Goal: Task Accomplishment & Management: Manage account settings

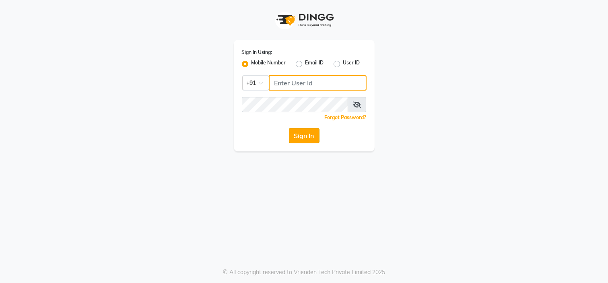
type input "7338156969"
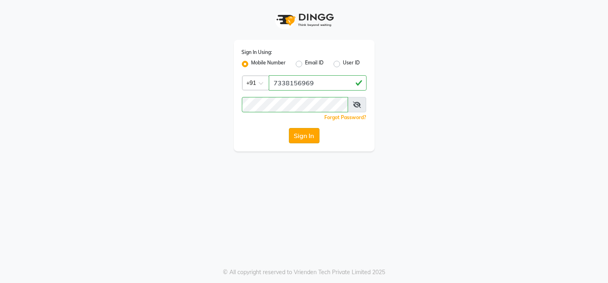
click at [316, 135] on button "Sign In" at bounding box center [304, 135] width 31 height 15
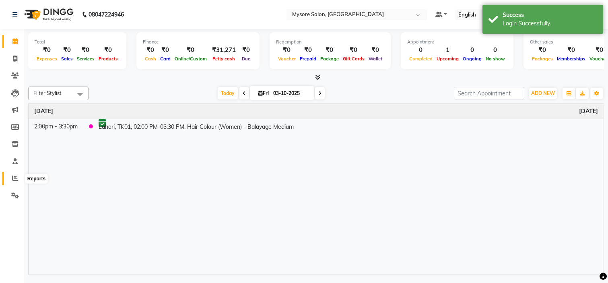
click at [17, 174] on span at bounding box center [15, 178] width 14 height 9
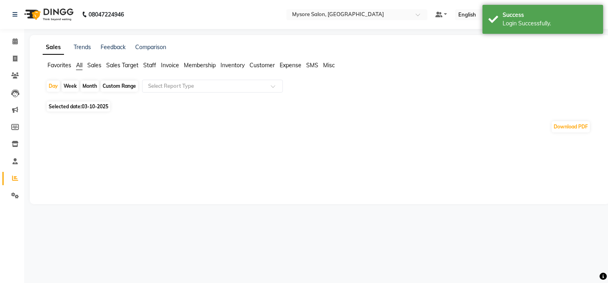
click at [89, 108] on span "03-10-2025" at bounding box center [95, 106] width 27 height 6
select select "10"
select select "2025"
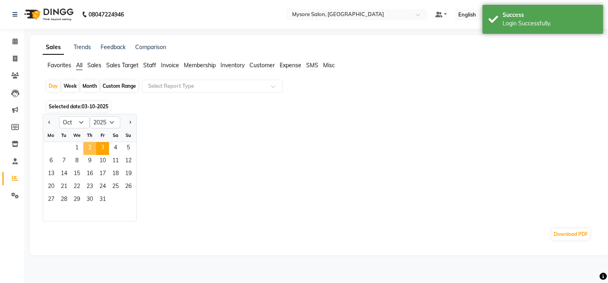
click at [90, 145] on span "2" at bounding box center [89, 148] width 13 height 13
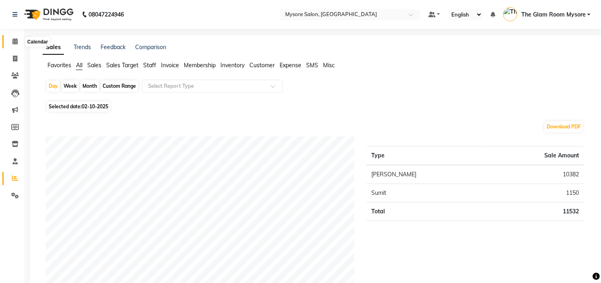
click at [14, 43] on icon at bounding box center [14, 41] width 5 height 6
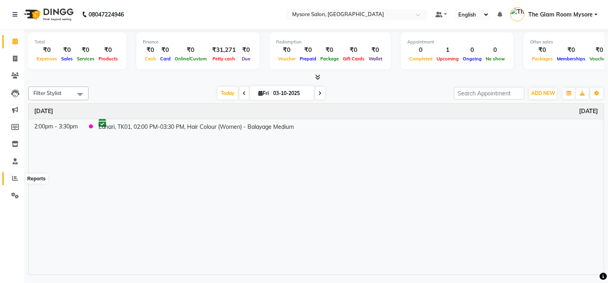
click at [12, 183] on span at bounding box center [15, 178] width 14 height 9
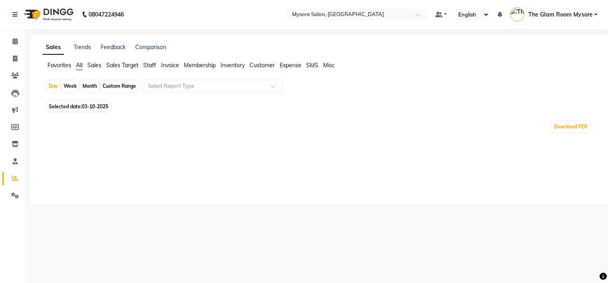
click at [72, 105] on span "Selected date: 03-10-2025" at bounding box center [79, 106] width 64 height 10
select select "10"
select select "2025"
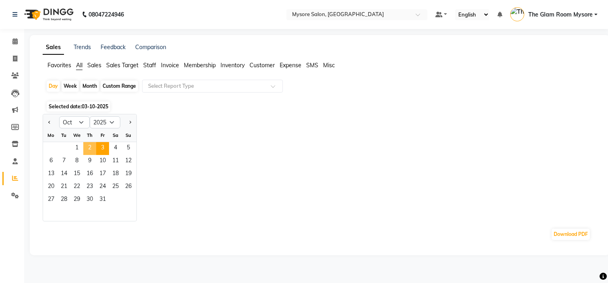
click at [89, 147] on span "2" at bounding box center [89, 148] width 13 height 13
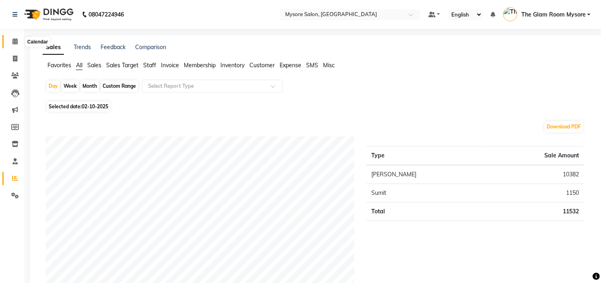
click at [19, 41] on span at bounding box center [15, 41] width 14 height 9
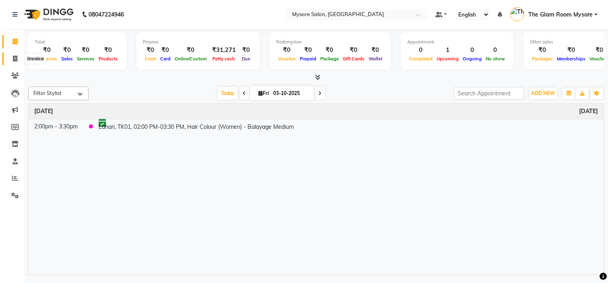
click at [16, 61] on icon at bounding box center [15, 59] width 4 height 6
select select "service"
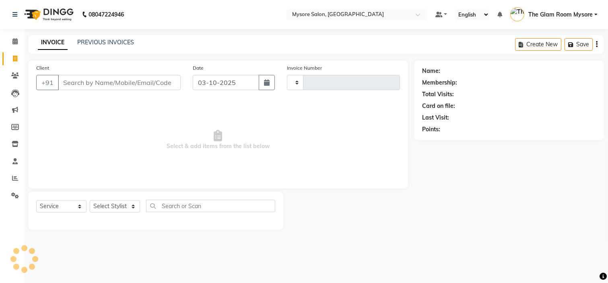
type input "1364"
select select "4255"
click at [18, 76] on icon at bounding box center [15, 75] width 8 height 6
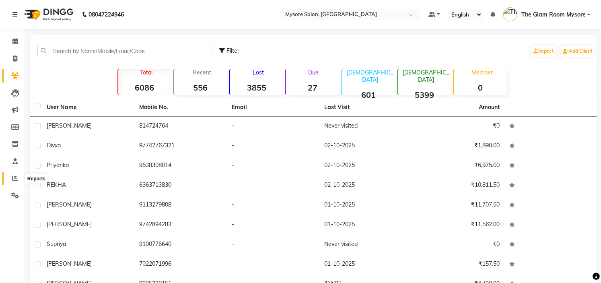
click at [19, 175] on span at bounding box center [15, 178] width 14 height 9
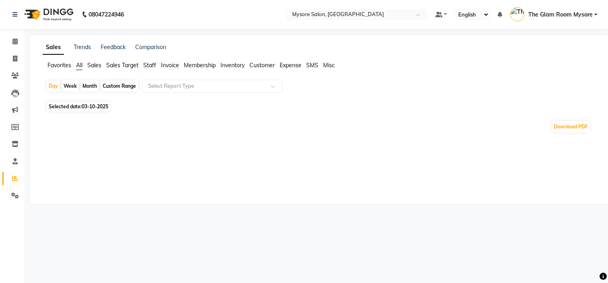
click at [151, 67] on span "Staff" at bounding box center [149, 65] width 13 height 7
click at [88, 86] on div "Month" at bounding box center [89, 85] width 19 height 11
select select "10"
select select "2025"
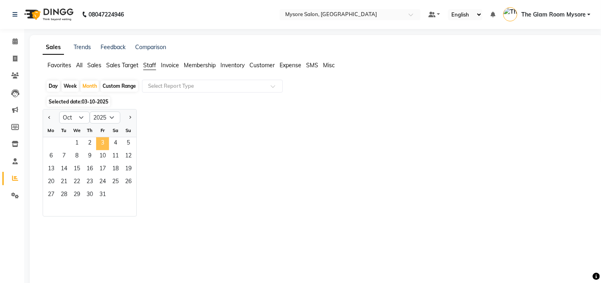
click at [105, 143] on span "3" at bounding box center [102, 143] width 13 height 13
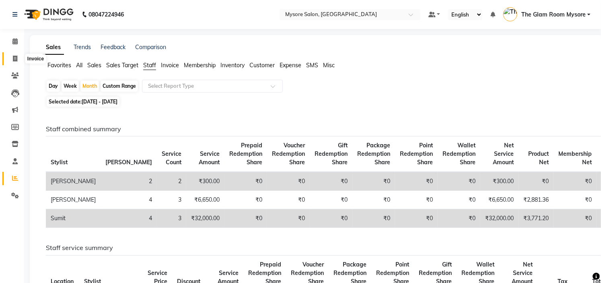
click at [11, 57] on span at bounding box center [15, 58] width 14 height 9
select select "service"
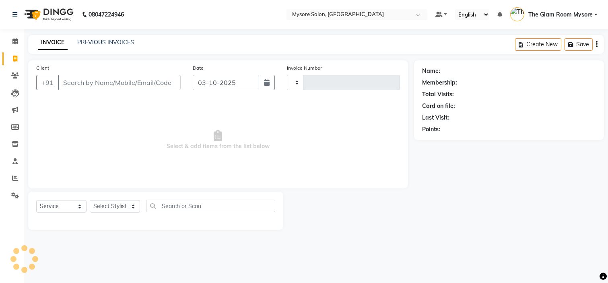
type input "1364"
select select "4255"
click at [14, 43] on icon at bounding box center [14, 41] width 5 height 6
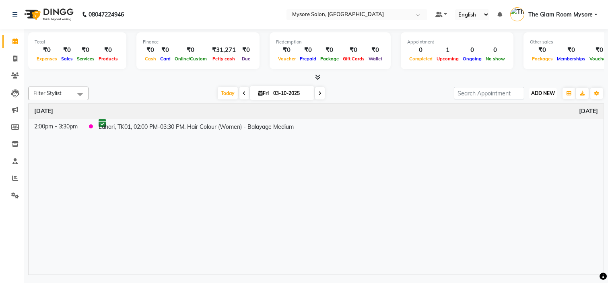
click at [544, 94] on span "ADD NEW" at bounding box center [543, 93] width 24 height 6
click at [529, 117] on link "Add Invoice" at bounding box center [525, 118] width 64 height 10
select select "service"
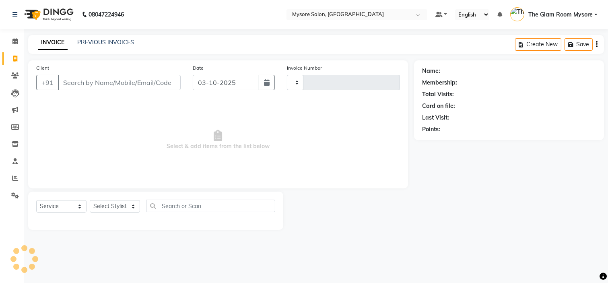
type input "1364"
select select "4255"
click at [19, 39] on span at bounding box center [15, 41] width 14 height 9
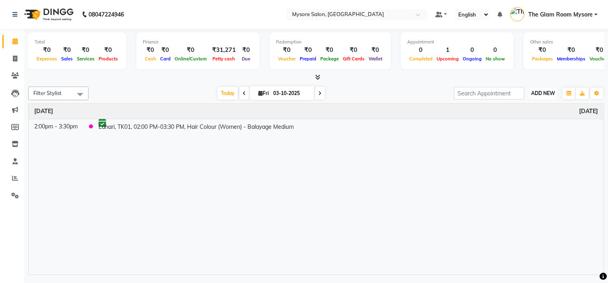
click at [545, 92] on span "ADD NEW" at bounding box center [543, 93] width 24 height 6
click at [531, 106] on button "Add Appointment" at bounding box center [525, 108] width 64 height 10
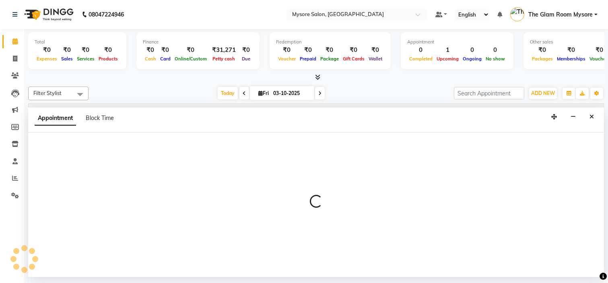
select select "540"
select select "tentative"
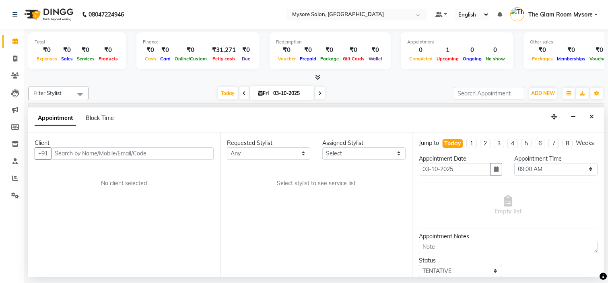
click at [122, 154] on input "text" at bounding box center [132, 153] width 163 height 12
type input "8123407841"
click at [207, 153] on span "Add Client" at bounding box center [196, 153] width 27 height 7
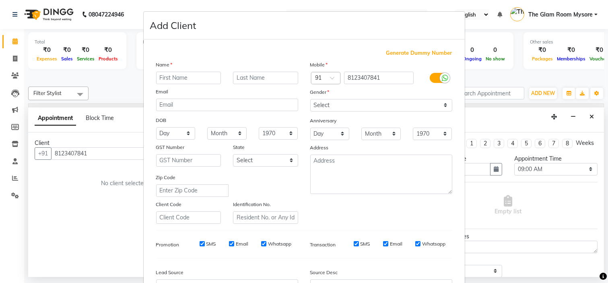
click at [198, 74] on input "text" at bounding box center [188, 78] width 65 height 12
type input "priyanka"
click at [372, 102] on select "Select [DEMOGRAPHIC_DATA] [DEMOGRAPHIC_DATA] Other Prefer Not To Say" at bounding box center [381, 105] width 142 height 12
select select "[DEMOGRAPHIC_DATA]"
click at [310, 99] on select "Select [DEMOGRAPHIC_DATA] [DEMOGRAPHIC_DATA] Other Prefer Not To Say" at bounding box center [381, 105] width 142 height 12
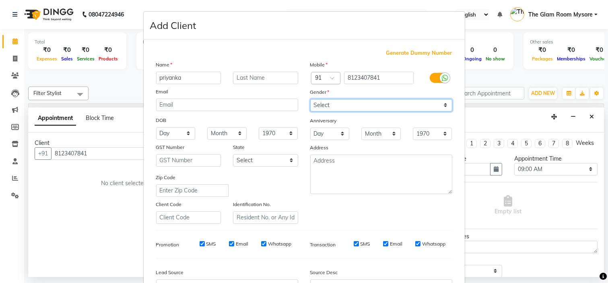
scroll to position [89, 0]
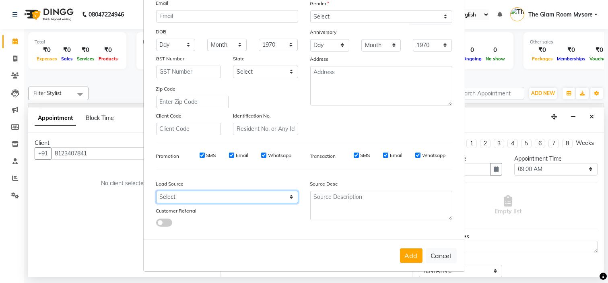
click at [263, 191] on select "Select Walk-in Referral Internet Friend Word of Mouth Advertisement Facebook Ju…" at bounding box center [227, 197] width 142 height 12
select select "40676"
click at [156, 191] on select "Select Walk-in Referral Internet Friend Word of Mouth Advertisement Facebook Ju…" at bounding box center [227, 197] width 142 height 12
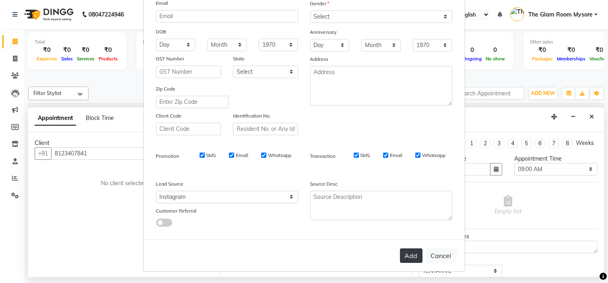
click at [406, 257] on button "Add" at bounding box center [411, 255] width 23 height 14
select select
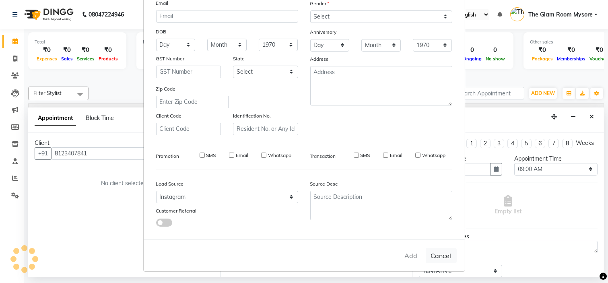
select select
checkbox input "false"
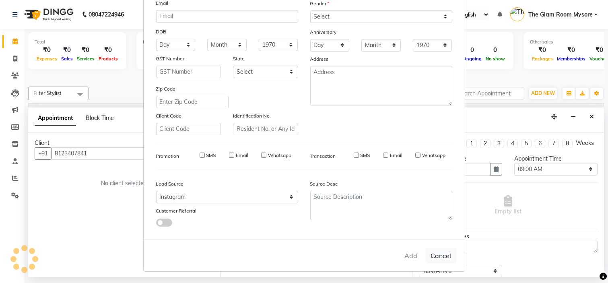
checkbox input "false"
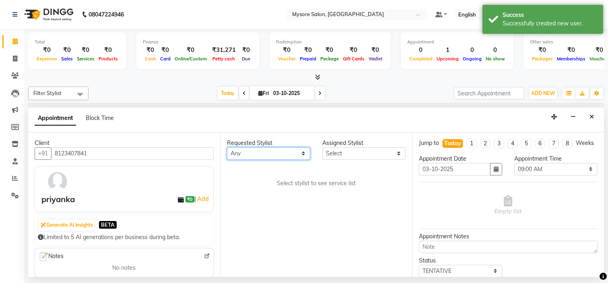
click at [296, 149] on select "Any [PERSON_NAME] [PERSON_NAME] [PERSON_NAME] [PERSON_NAME] [PERSON_NAME] [PERS…" at bounding box center [268, 153] width 83 height 12
select select "63165"
click at [227, 147] on select "Any [PERSON_NAME] [PERSON_NAME] [PERSON_NAME] [PERSON_NAME] [PERSON_NAME] [PERS…" at bounding box center [268, 153] width 83 height 12
select select "63165"
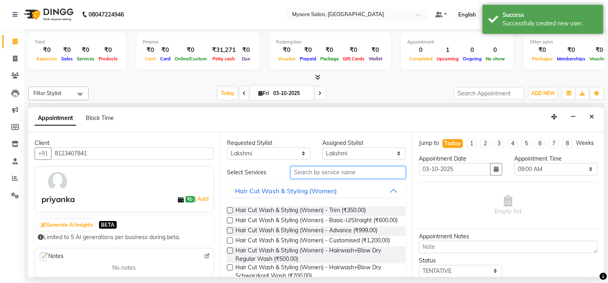
click at [325, 168] on input "text" at bounding box center [347, 172] width 115 height 12
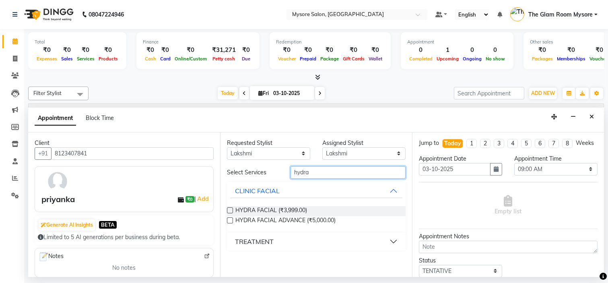
type input "hydra"
click at [320, 206] on div "HYDRA FACIAL (₹3,999.00)" at bounding box center [316, 211] width 179 height 10
click at [228, 209] on label at bounding box center [230, 210] width 6 height 6
click at [228, 209] on input "checkbox" at bounding box center [229, 210] width 5 height 5
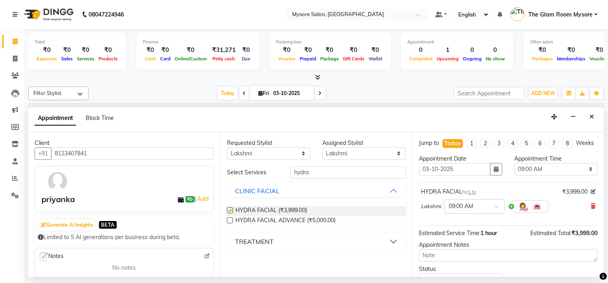
checkbox input "false"
click at [492, 210] on div at bounding box center [475, 206] width 60 height 8
click at [477, 248] on div "02:30 PM" at bounding box center [475, 244] width 60 height 15
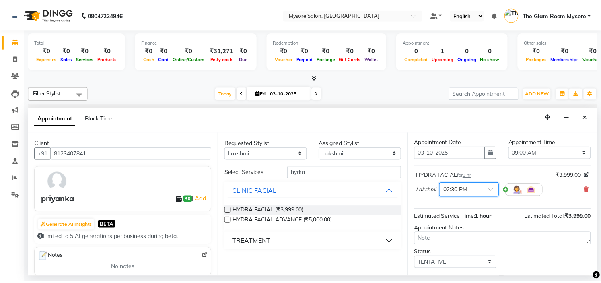
scroll to position [67, 0]
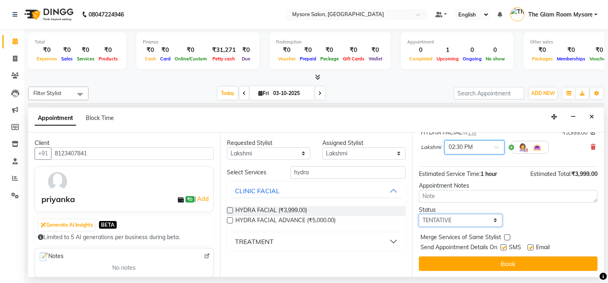
click at [477, 224] on select "Select TENTATIVE CONFIRM CHECK-IN UPCOMING" at bounding box center [460, 220] width 83 height 12
select select "confirm booking"
click at [419, 214] on select "Select TENTATIVE CONFIRM CHECK-IN UPCOMING" at bounding box center [460, 220] width 83 height 12
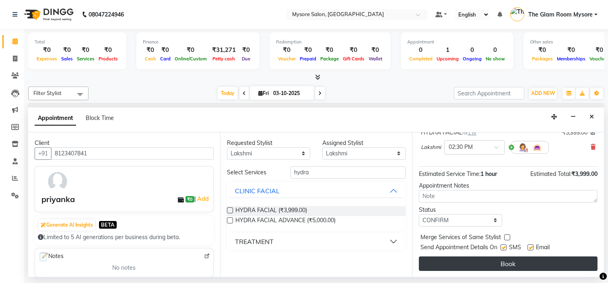
click at [470, 259] on button "Book" at bounding box center [508, 263] width 179 height 14
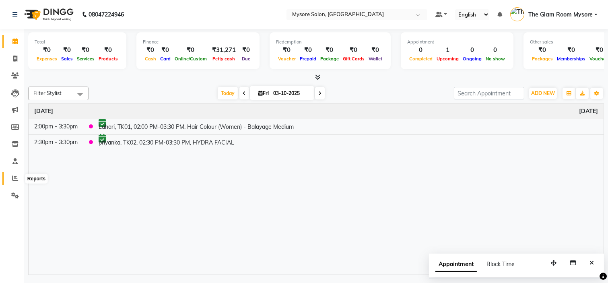
click at [13, 174] on span at bounding box center [15, 178] width 14 height 9
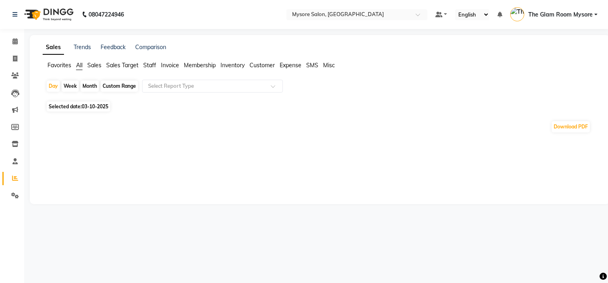
click at [91, 84] on div "Month" at bounding box center [89, 85] width 19 height 11
select select "10"
select select "2025"
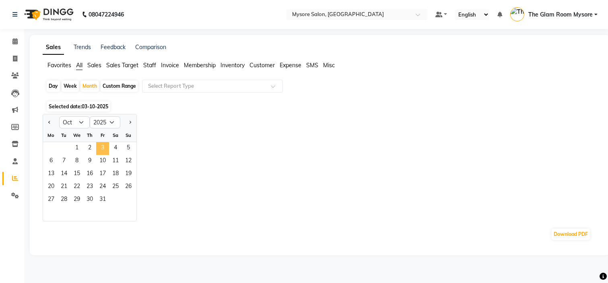
click at [98, 145] on span "3" at bounding box center [102, 148] width 13 height 13
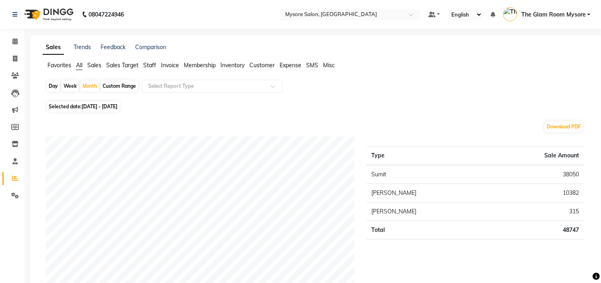
click at [150, 68] on span "Staff" at bounding box center [149, 65] width 13 height 7
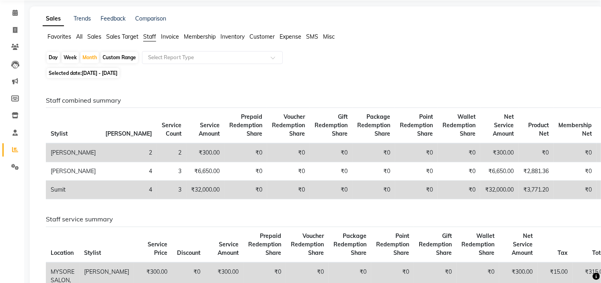
scroll to position [29, 0]
click at [18, 14] on span at bounding box center [15, 12] width 14 height 9
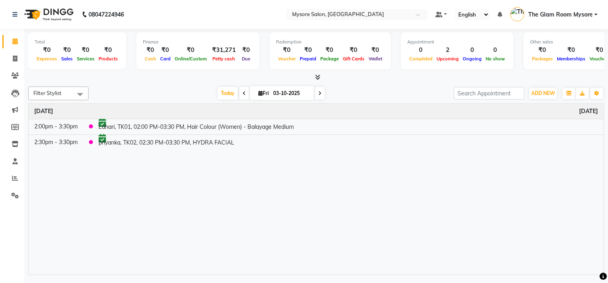
click at [315, 91] on span at bounding box center [320, 93] width 10 height 12
type input "04-10-2025"
click at [315, 91] on input "04-10-2025" at bounding box center [327, 93] width 40 height 12
select select "10"
select select "2025"
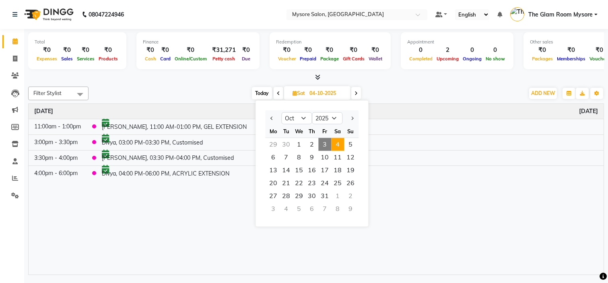
click at [408, 87] on div "[DATE] [DATE] Jan Feb Mar Apr May Jun [DATE] Aug Sep Oct Nov [DATE] 2016 2017 2…" at bounding box center [307, 93] width 428 height 12
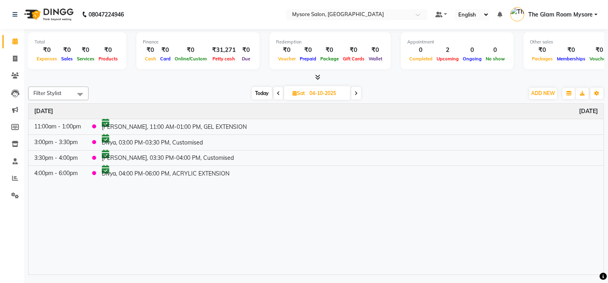
click at [356, 91] on icon at bounding box center [355, 93] width 3 height 5
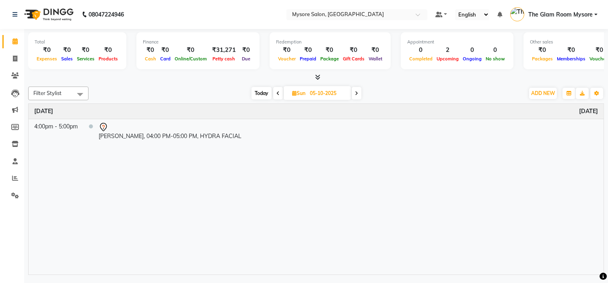
click at [276, 90] on span at bounding box center [278, 93] width 10 height 12
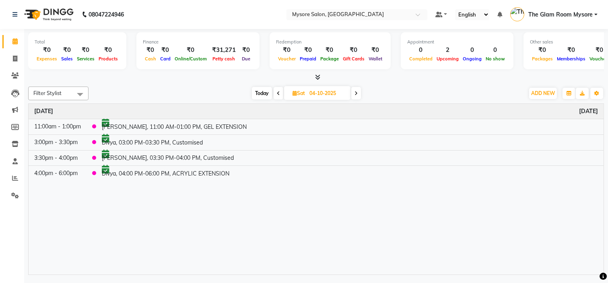
click at [356, 94] on icon at bounding box center [355, 93] width 3 height 5
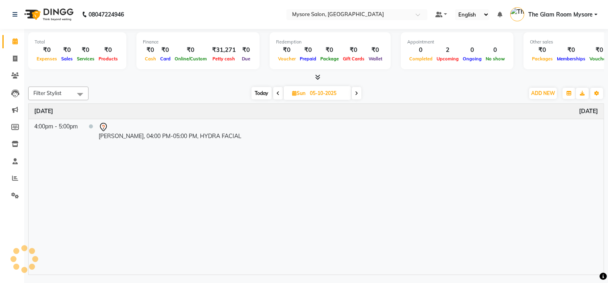
click at [356, 94] on icon at bounding box center [356, 93] width 3 height 5
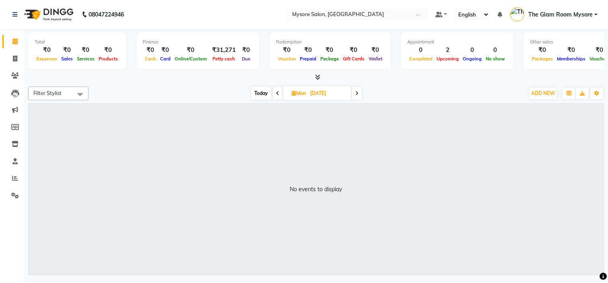
click at [356, 94] on icon at bounding box center [356, 93] width 3 height 5
type input "[DATE]"
click at [548, 94] on span "ADD NEW" at bounding box center [543, 93] width 24 height 6
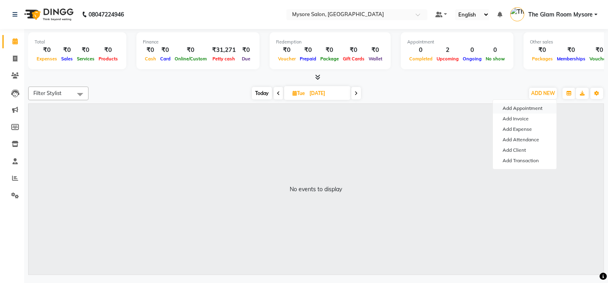
click at [532, 106] on button "Add Appointment" at bounding box center [525, 108] width 64 height 10
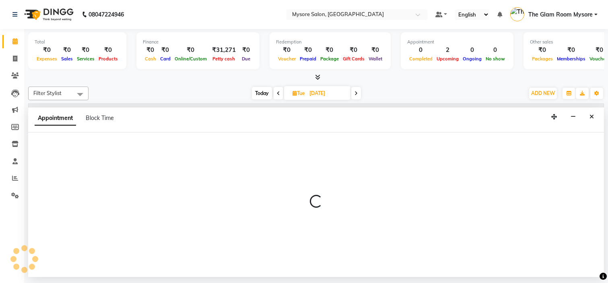
select select "540"
select select "tentative"
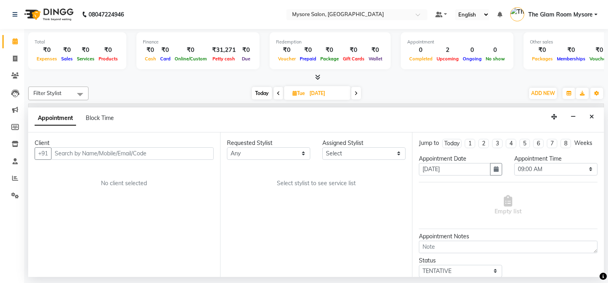
click at [145, 148] on input "text" at bounding box center [132, 153] width 163 height 12
type input "6204026832"
click at [199, 156] on span "Add Client" at bounding box center [196, 153] width 27 height 7
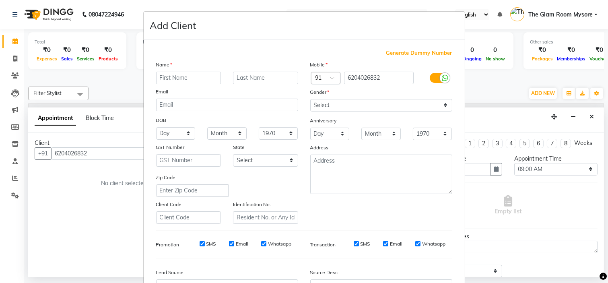
click at [198, 74] on input "text" at bounding box center [188, 78] width 65 height 12
type input "divya"
click at [354, 105] on select "Select [DEMOGRAPHIC_DATA] [DEMOGRAPHIC_DATA] Other Prefer Not To Say" at bounding box center [381, 105] width 142 height 12
select select "[DEMOGRAPHIC_DATA]"
click at [310, 99] on select "Select [DEMOGRAPHIC_DATA] [DEMOGRAPHIC_DATA] Other Prefer Not To Say" at bounding box center [381, 105] width 142 height 12
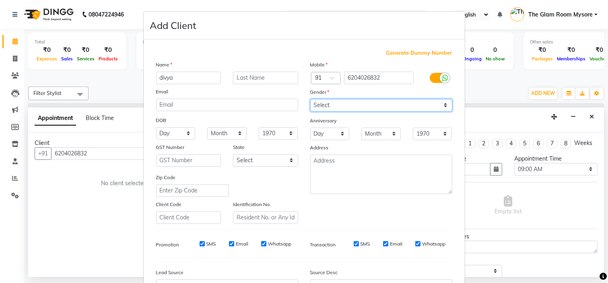
scroll to position [89, 0]
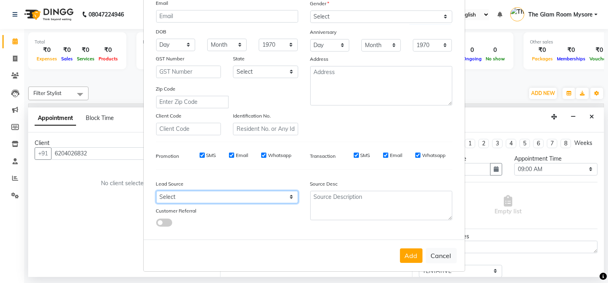
click at [202, 200] on select "Select Walk-in Referral Internet Friend Word of Mouth Advertisement Facebook Ju…" at bounding box center [227, 197] width 142 height 12
select select "29581"
click at [156, 191] on select "Select Walk-in Referral Internet Friend Word of Mouth Advertisement Facebook Ju…" at bounding box center [227, 197] width 142 height 12
click at [411, 258] on button "Add" at bounding box center [411, 255] width 23 height 14
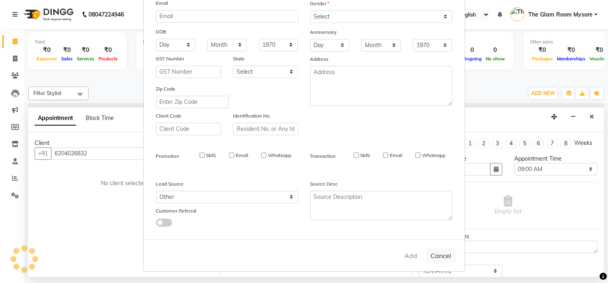
select select
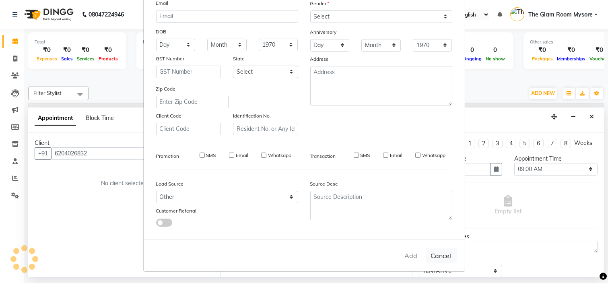
select select
checkbox input "false"
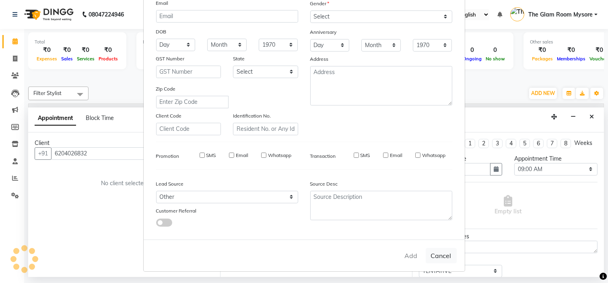
checkbox input "false"
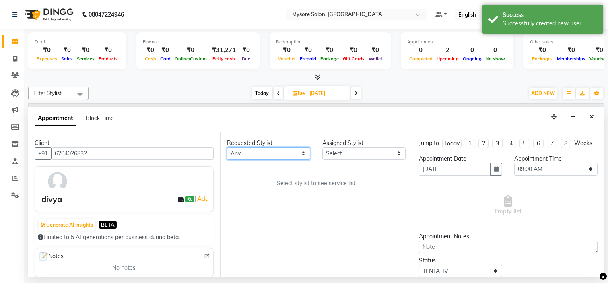
click at [255, 152] on select "Any [PERSON_NAME] [PERSON_NAME] [PERSON_NAME] [PERSON_NAME] [PERSON_NAME] [PERS…" at bounding box center [268, 153] width 83 height 12
select select "35251"
click at [227, 147] on select "Any [PERSON_NAME] [PERSON_NAME] [PERSON_NAME] [PERSON_NAME] [PERSON_NAME] [PERS…" at bounding box center [268, 153] width 83 height 12
select select "35251"
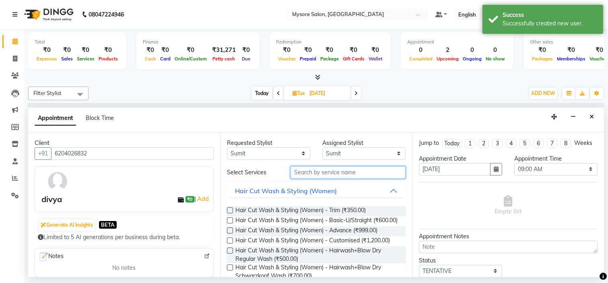
click at [349, 169] on input "text" at bounding box center [347, 172] width 115 height 12
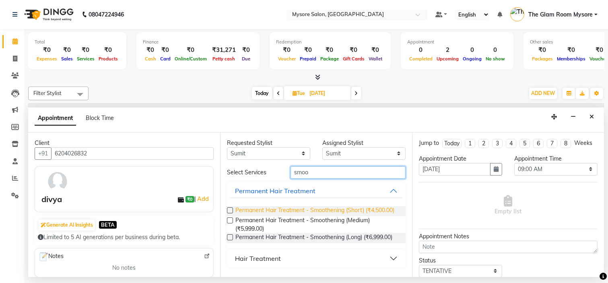
type input "smoo"
click at [283, 212] on span "Permanent Hair Treatment - Smoothening (Short) (₹4,500.00)" at bounding box center [314, 211] width 159 height 10
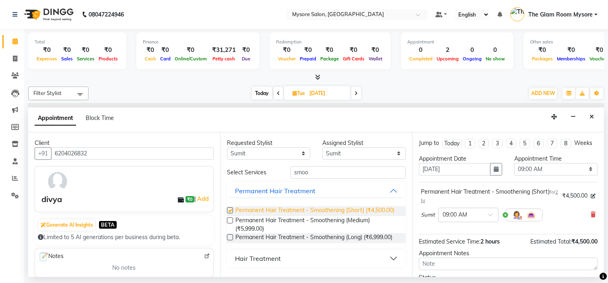
checkbox input "false"
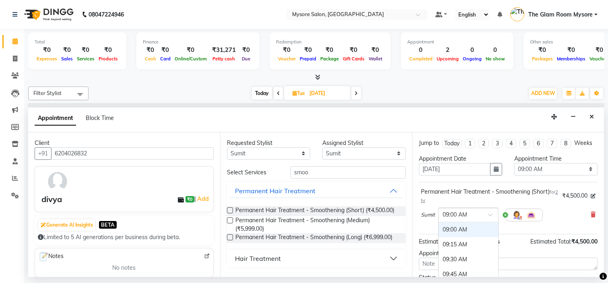
click at [487, 218] on div at bounding box center [468, 214] width 60 height 8
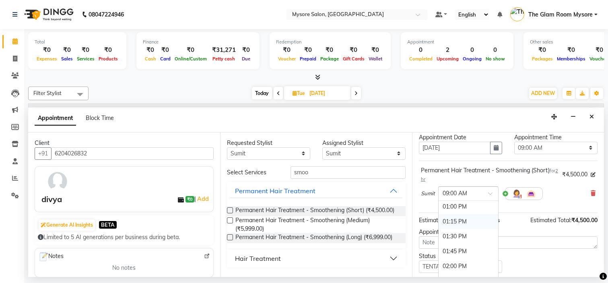
scroll to position [240, 0]
click at [456, 270] on div "02:00 PM" at bounding box center [468, 265] width 60 height 15
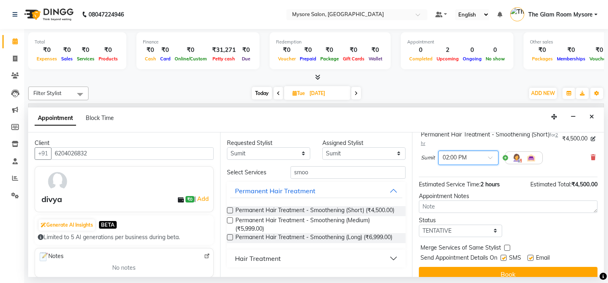
scroll to position [58, 0]
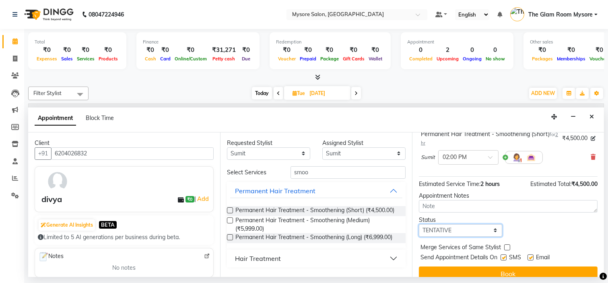
click at [471, 237] on select "Select TENTATIVE CONFIRM UPCOMING" at bounding box center [460, 230] width 83 height 12
select select "confirm booking"
click at [419, 231] on select "Select TENTATIVE CONFIRM UPCOMING" at bounding box center [460, 230] width 83 height 12
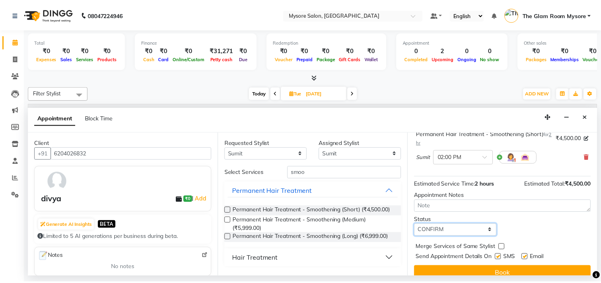
scroll to position [75, 0]
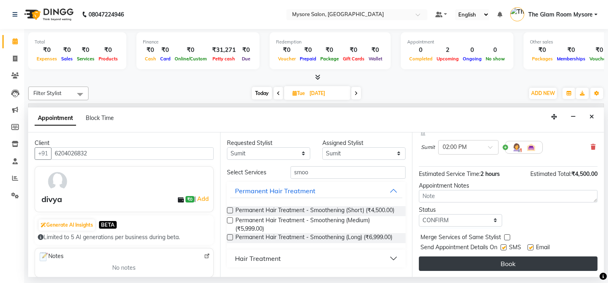
click at [505, 262] on button "Book" at bounding box center [508, 263] width 179 height 14
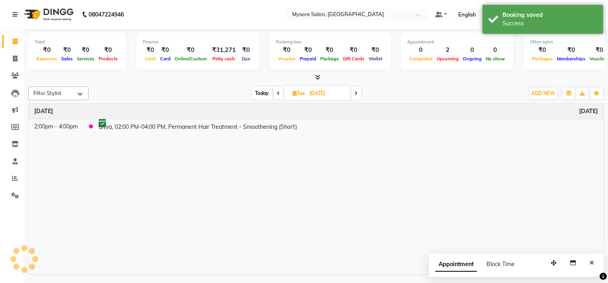
click at [280, 93] on span at bounding box center [279, 93] width 10 height 12
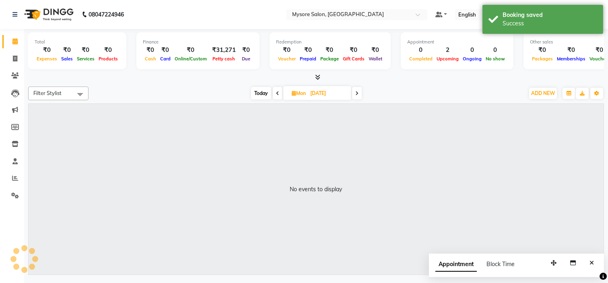
click at [280, 93] on span at bounding box center [278, 93] width 10 height 12
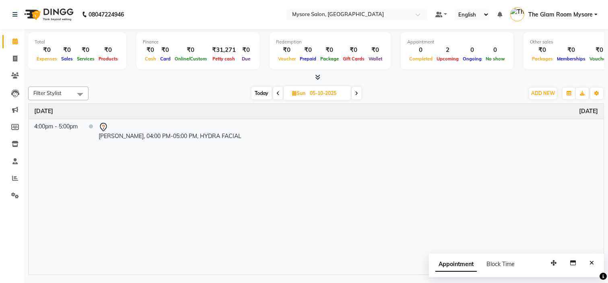
click at [277, 91] on icon at bounding box center [277, 93] width 3 height 5
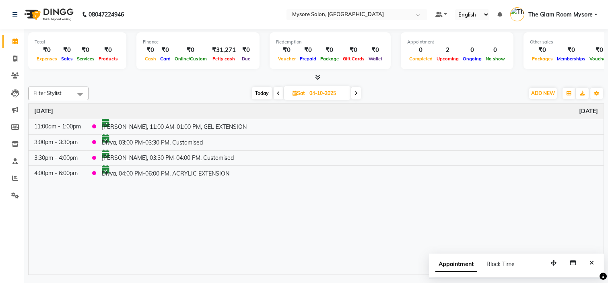
click at [277, 91] on icon at bounding box center [278, 93] width 3 height 5
type input "03-10-2025"
click at [277, 91] on input "03-10-2025" at bounding box center [291, 93] width 40 height 12
select select "10"
select select "2025"
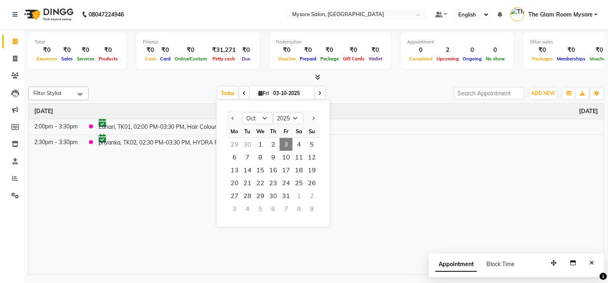
click at [360, 84] on div "Filter Stylist Select All [PERSON_NAME] [PERSON_NAME] Ashwini Ayaan DR. Apurva …" at bounding box center [316, 178] width 576 height 191
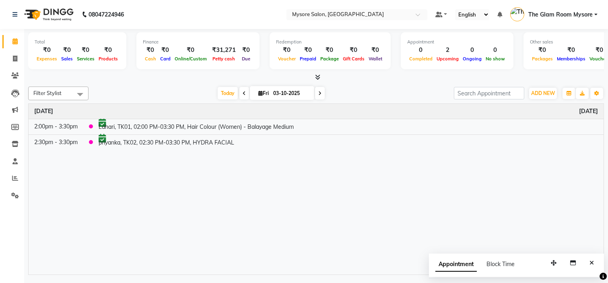
drag, startPoint x: 360, startPoint y: 84, endPoint x: 272, endPoint y: 104, distance: 90.2
click at [272, 104] on div "Filter Stylist Select All [PERSON_NAME] [PERSON_NAME] Ashwini Ayaan DR. Apurva …" at bounding box center [316, 178] width 576 height 191
click at [202, 179] on div "Time Event [DATE] 2:00pm - 3:30pm Lahari, TK01, 02:00 PM-03:30 PM, Hair Colour …" at bounding box center [316, 189] width 575 height 171
click at [19, 58] on span at bounding box center [15, 58] width 14 height 9
select select "4255"
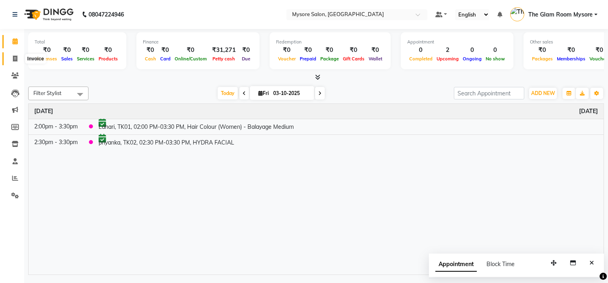
select select "service"
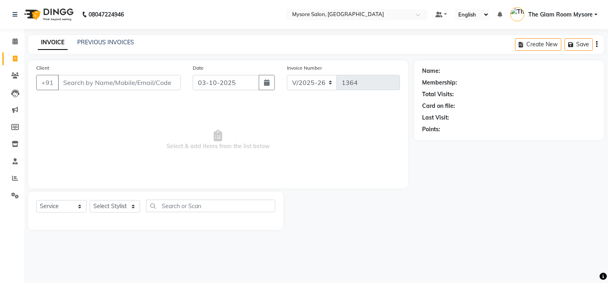
drag, startPoint x: 135, startPoint y: 75, endPoint x: 131, endPoint y: 83, distance: 8.8
click at [131, 83] on input "Client" at bounding box center [119, 82] width 123 height 15
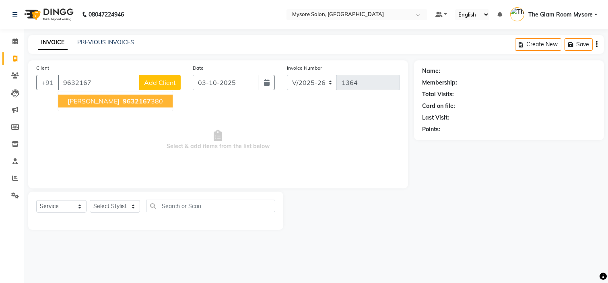
click at [132, 100] on ngb-highlight "9632167 380" at bounding box center [142, 101] width 42 height 8
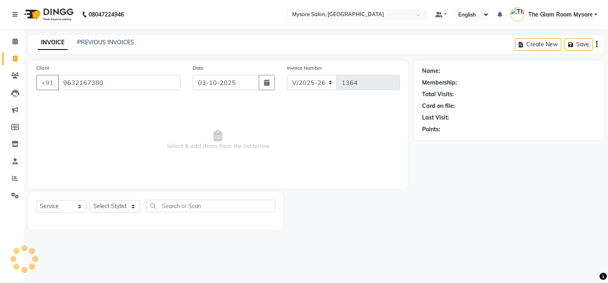
type input "9632167380"
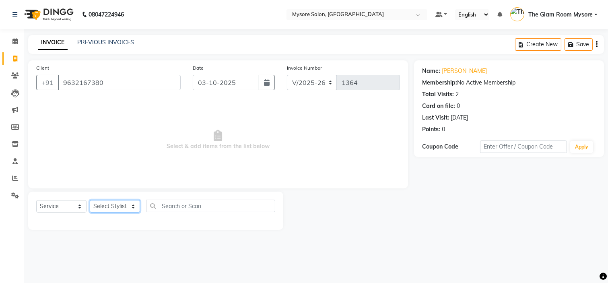
click at [119, 205] on select "Select Stylist [PERSON_NAME] [PERSON_NAME] Ashwini Ayaan DR. Apurva [PERSON_NAM…" at bounding box center [115, 206] width 50 height 12
select select "63165"
click at [90, 200] on select "Select Stylist [PERSON_NAME] [PERSON_NAME] Ashwini Ayaan DR. Apurva [PERSON_NAM…" at bounding box center [115, 206] width 50 height 12
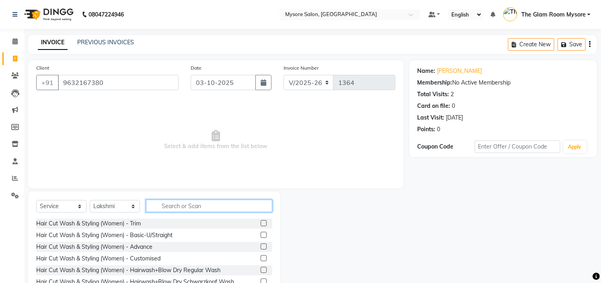
click at [191, 205] on input "text" at bounding box center [209, 206] width 126 height 12
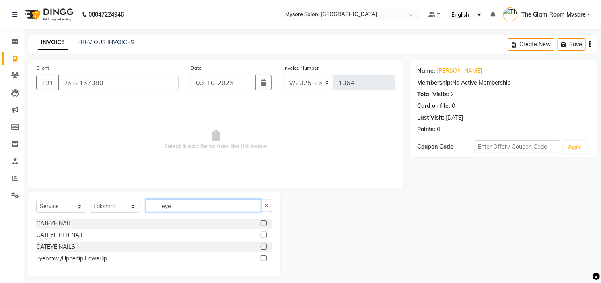
type input "eye"
click at [263, 259] on label at bounding box center [264, 258] width 6 height 6
click at [263, 259] on input "checkbox" at bounding box center [263, 258] width 5 height 5
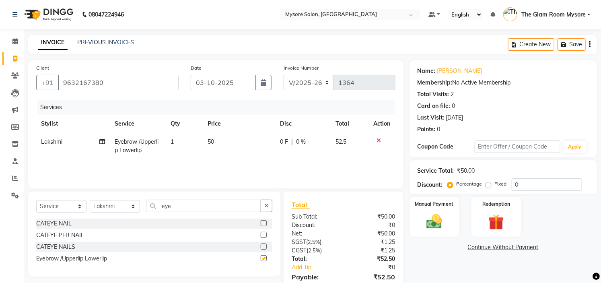
checkbox input "false"
click at [186, 140] on td "1" at bounding box center [184, 146] width 37 height 27
select select "63165"
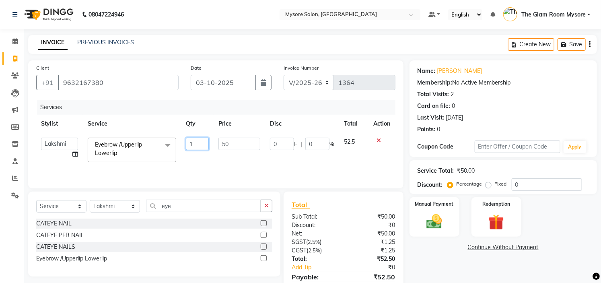
click at [195, 142] on input "1" at bounding box center [197, 144] width 23 height 12
type input "2"
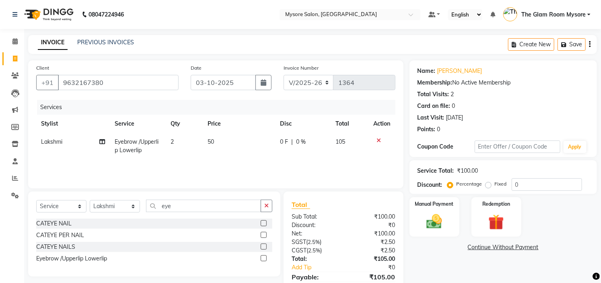
click at [215, 162] on div "Services Stylist Service Qty Price Disc Total Action Lakshmi Eyebrow /Upperlip …" at bounding box center [215, 140] width 359 height 80
click at [436, 228] on img at bounding box center [434, 221] width 27 height 19
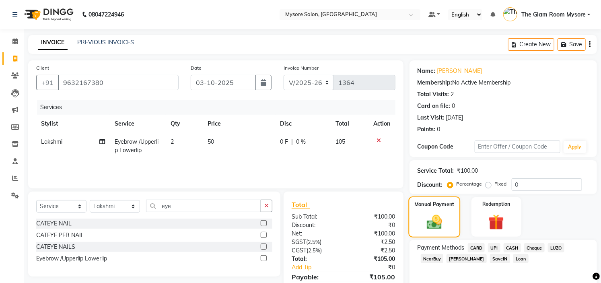
scroll to position [39, 0]
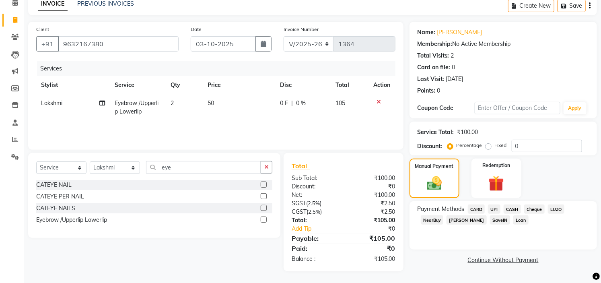
click at [496, 210] on span "UPI" at bounding box center [494, 208] width 12 height 9
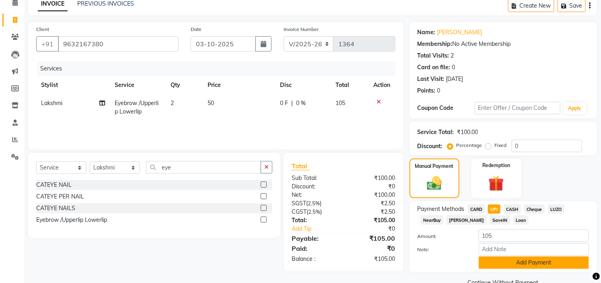
click at [508, 263] on button "Add Payment" at bounding box center [534, 262] width 110 height 12
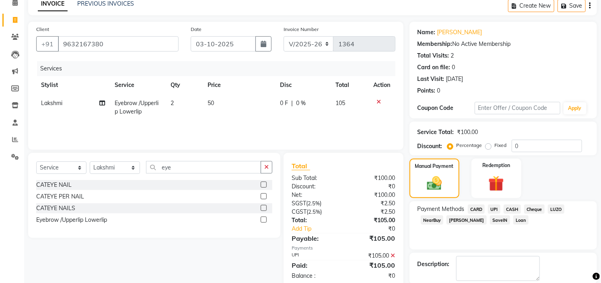
scroll to position [79, 0]
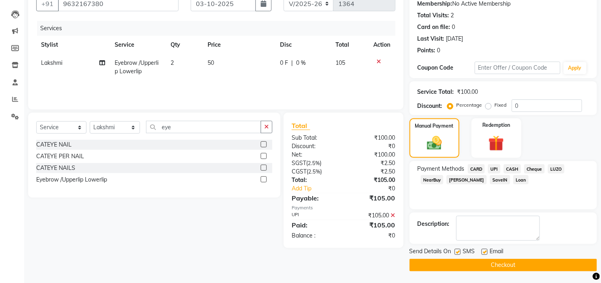
click at [498, 264] on button "Checkout" at bounding box center [503, 265] width 187 height 12
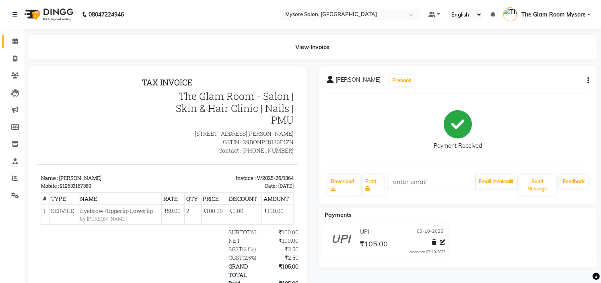
click at [18, 46] on link "Calendar" at bounding box center [11, 41] width 19 height 13
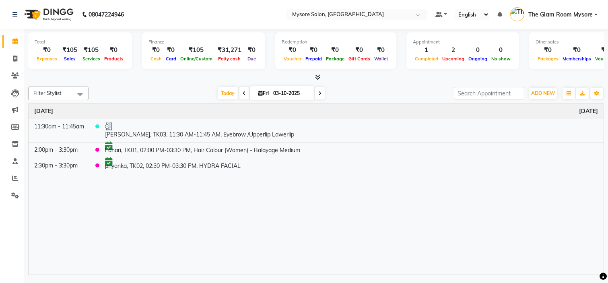
click at [203, 96] on div "[DATE] [DATE]" at bounding box center [271, 93] width 357 height 12
drag, startPoint x: 174, startPoint y: 99, endPoint x: 206, endPoint y: 126, distance: 42.2
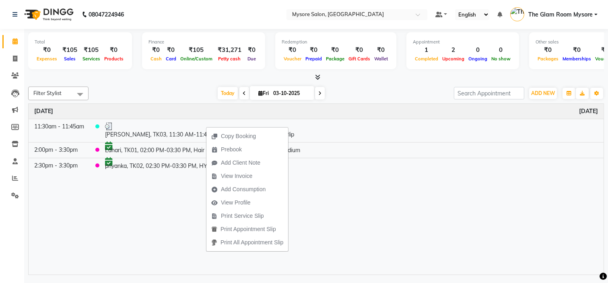
click at [198, 85] on div "Filter Stylist Select All [PERSON_NAME] [PERSON_NAME] Ashwini Ayaan DR. Apurva …" at bounding box center [316, 178] width 576 height 191
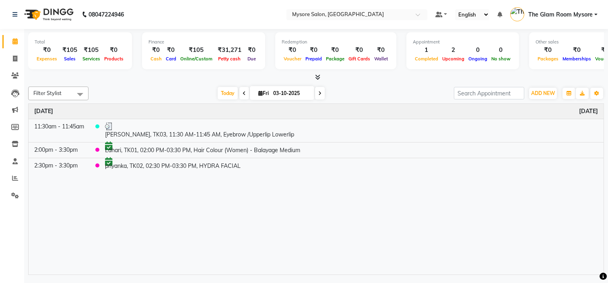
click at [222, 107] on div "[DATE]" at bounding box center [316, 111] width 575 height 15
click at [542, 92] on span "ADD NEW" at bounding box center [543, 93] width 24 height 6
click at [508, 107] on button "Add Appointment" at bounding box center [525, 108] width 64 height 10
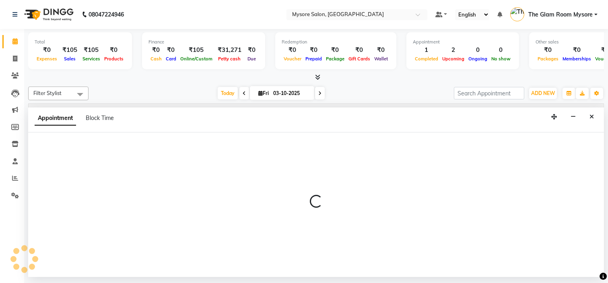
select select "540"
select select "tentative"
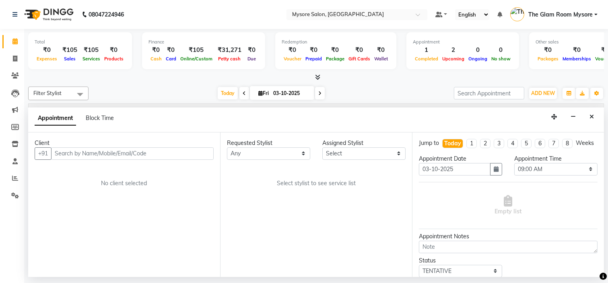
type input "9"
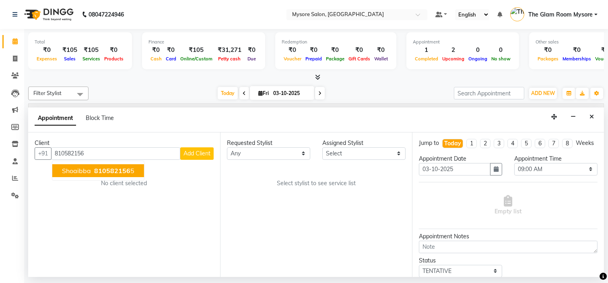
click at [130, 171] on ngb-highlight "810582156 5" at bounding box center [114, 171] width 42 height 8
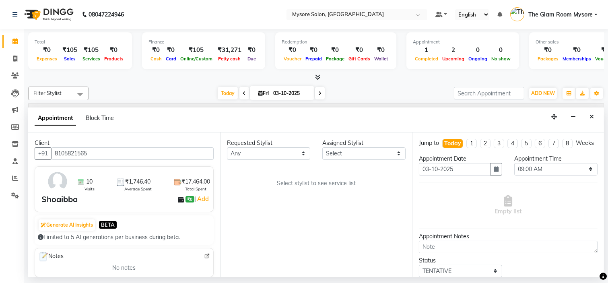
type input "8105821565"
click at [372, 150] on select "Select [PERSON_NAME] [PERSON_NAME] Ashwini Ayaan DR. Apurva [PERSON_NAME] [PERS…" at bounding box center [363, 153] width 83 height 12
select select "66079"
click at [322, 147] on select "Select [PERSON_NAME] [PERSON_NAME] Ashwini Ayaan DR. Apurva [PERSON_NAME] [PERS…" at bounding box center [363, 153] width 83 height 12
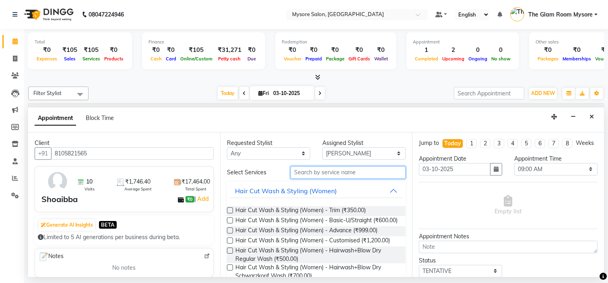
click at [312, 169] on input "text" at bounding box center [347, 172] width 115 height 12
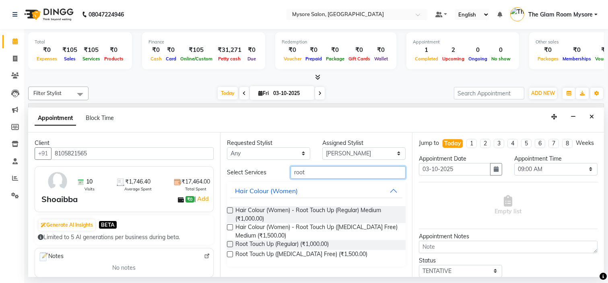
type input "root"
click at [231, 250] on div "Root Touch Up ([MEDICAL_DATA] Free) (₹1,500.00)" at bounding box center [316, 255] width 179 height 10
click at [230, 254] on label at bounding box center [230, 254] width 6 height 6
click at [230, 254] on input "checkbox" at bounding box center [229, 254] width 5 height 5
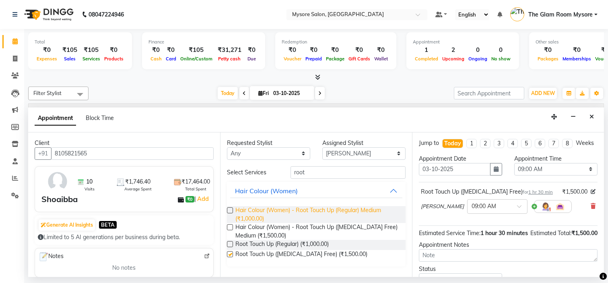
checkbox input "false"
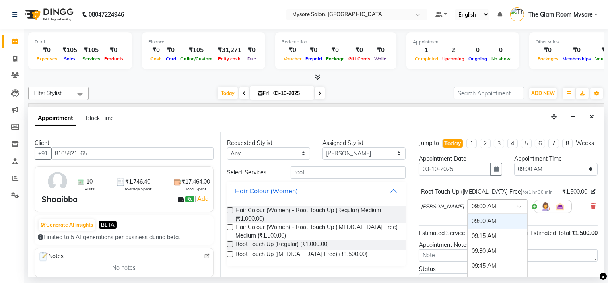
click at [471, 210] on input "text" at bounding box center [488, 206] width 35 height 8
click at [467, 228] on div "01:15 PM" at bounding box center [497, 220] width 60 height 15
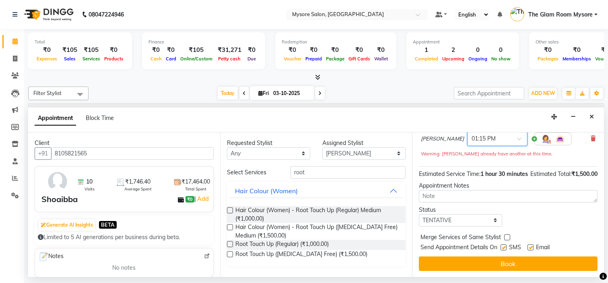
scroll to position [83, 0]
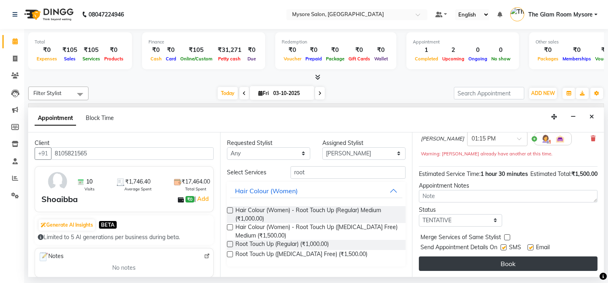
click at [525, 264] on button "Book" at bounding box center [508, 263] width 179 height 14
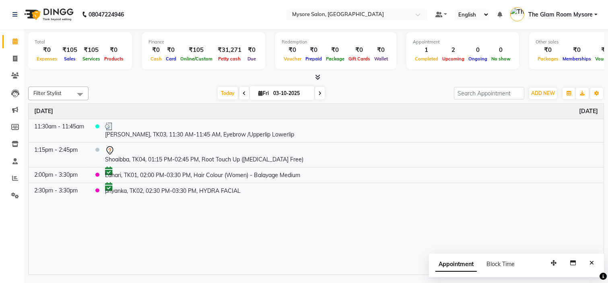
click at [319, 91] on icon at bounding box center [319, 93] width 3 height 5
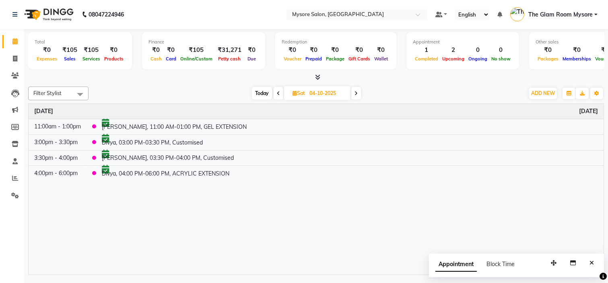
click at [275, 94] on span at bounding box center [279, 93] width 10 height 12
type input "03-10-2025"
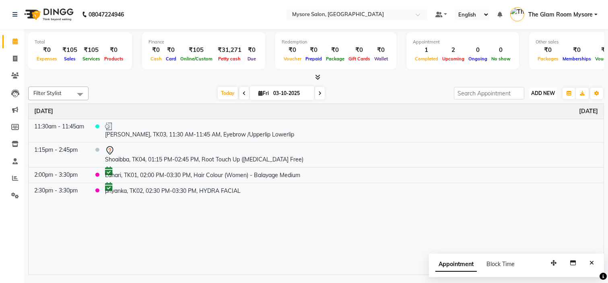
click at [537, 92] on span "ADD NEW" at bounding box center [543, 93] width 24 height 6
click at [533, 103] on button "Add Appointment" at bounding box center [525, 108] width 64 height 10
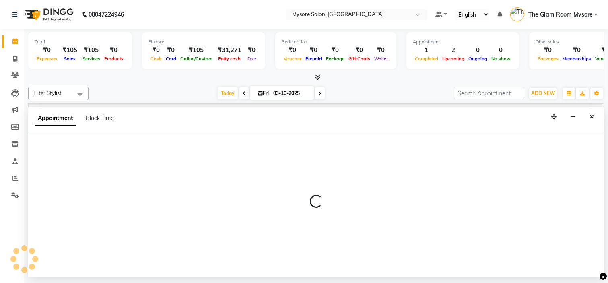
select select "540"
select select "tentative"
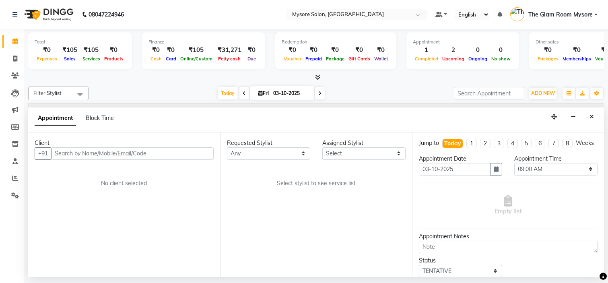
click at [117, 155] on input "text" at bounding box center [132, 153] width 163 height 12
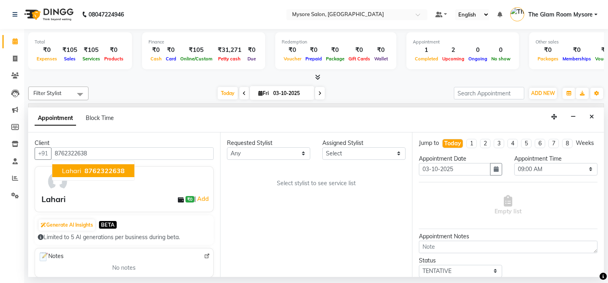
click at [98, 170] on span "8762322638" at bounding box center [104, 171] width 40 height 8
type input "8762322638"
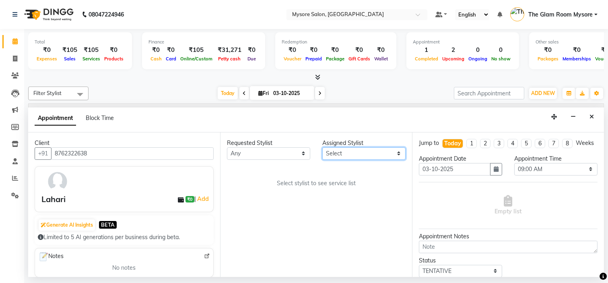
click at [349, 150] on select "Select [PERSON_NAME] [PERSON_NAME] Ashwini Ayaan DR. Apurva [PERSON_NAME] [PERS…" at bounding box center [363, 153] width 83 height 12
click at [282, 146] on div "Requested Stylist" at bounding box center [268, 143] width 83 height 8
click at [344, 156] on select "Select [PERSON_NAME] [PERSON_NAME] Ashwini Ayaan DR. Apurva [PERSON_NAME] [PERS…" at bounding box center [363, 153] width 83 height 12
select select "35251"
click at [322, 147] on select "Select [PERSON_NAME] [PERSON_NAME] Ashwini Ayaan DR. Apurva [PERSON_NAME] [PERS…" at bounding box center [363, 153] width 83 height 12
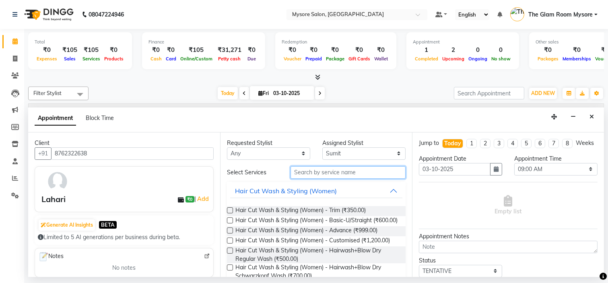
click at [311, 169] on input "text" at bounding box center [347, 172] width 115 height 12
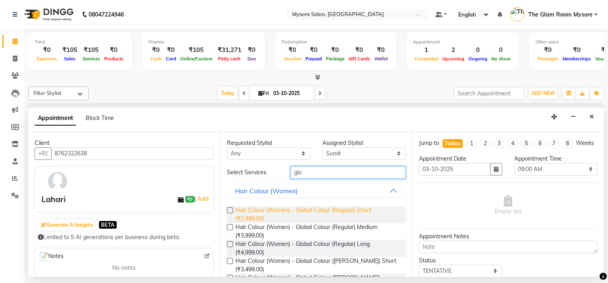
type input "glo"
click at [296, 213] on span "Hair Colour (Women) - Global Colour (Regular) Short (₹2,999.00)" at bounding box center [317, 214] width 164 height 17
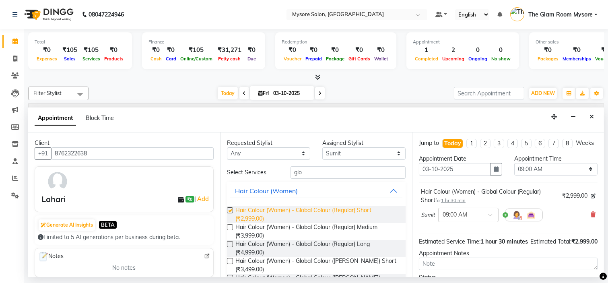
checkbox input "false"
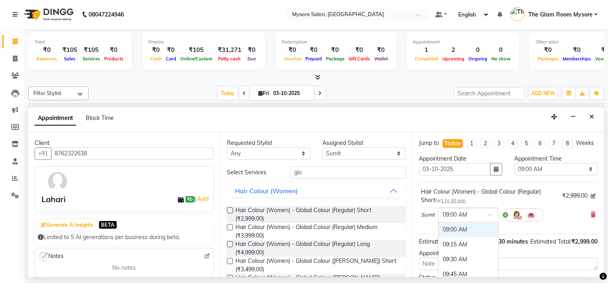
click at [467, 216] on div "× 09:00 AM" at bounding box center [468, 215] width 60 height 14
click at [451, 245] on div "04:00 PM" at bounding box center [468, 239] width 60 height 15
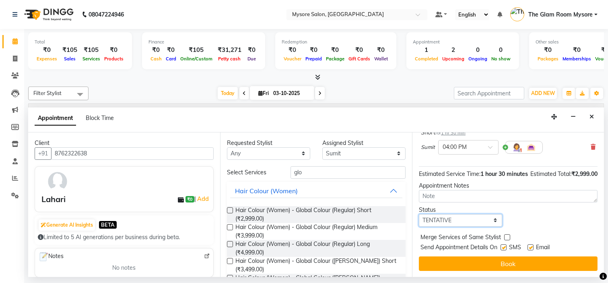
click at [465, 225] on select "Select TENTATIVE CONFIRM CHECK-IN UPCOMING" at bounding box center [460, 220] width 83 height 12
select select "confirm booking"
click at [419, 214] on select "Select TENTATIVE CONFIRM CHECK-IN UPCOMING" at bounding box center [460, 220] width 83 height 12
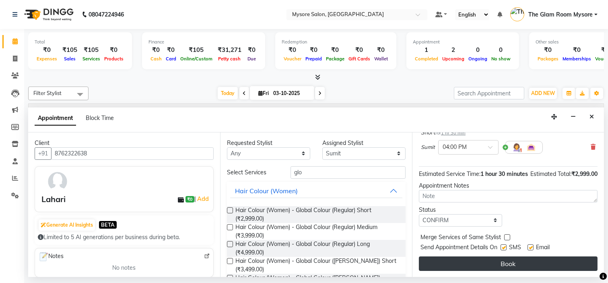
click at [471, 266] on button "Book" at bounding box center [508, 263] width 179 height 14
